Goal: Information Seeking & Learning: Learn about a topic

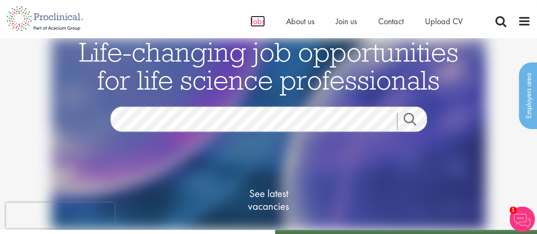
click at [261, 20] on span "Jobs" at bounding box center [257, 21] width 14 height 11
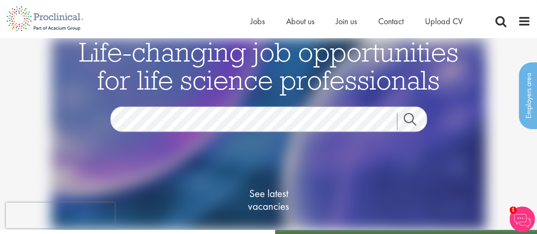
click at [421, 125] on link "Search" at bounding box center [415, 121] width 37 height 17
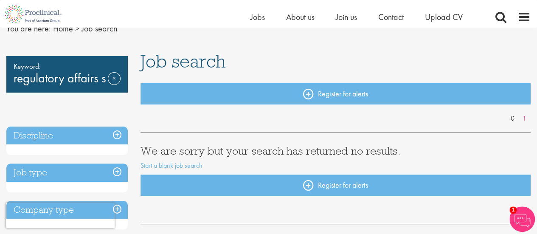
scroll to position [21, 0]
